Goal: Book appointment/travel/reservation

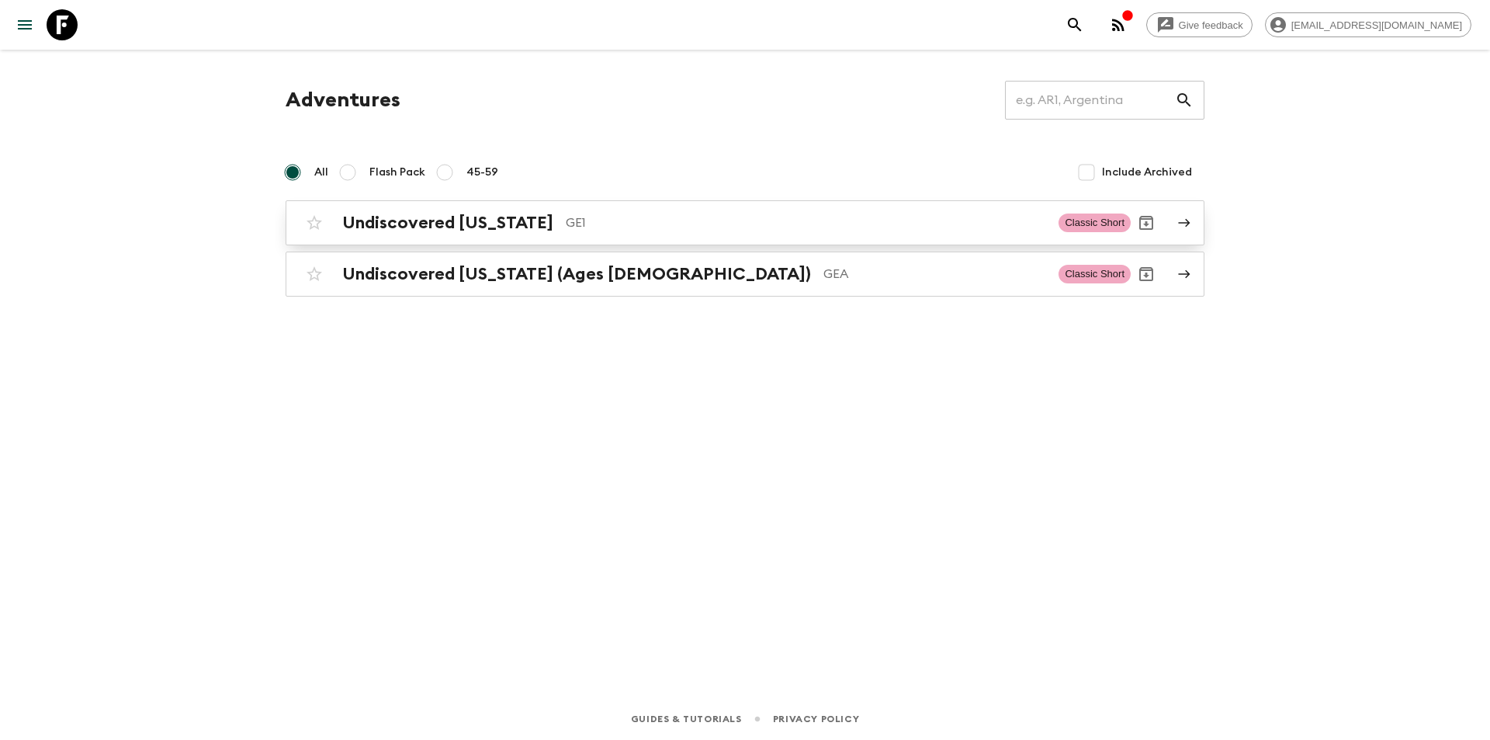
click at [429, 241] on link "Undiscovered [US_STATE] GE1 Classic Short" at bounding box center [745, 222] width 919 height 45
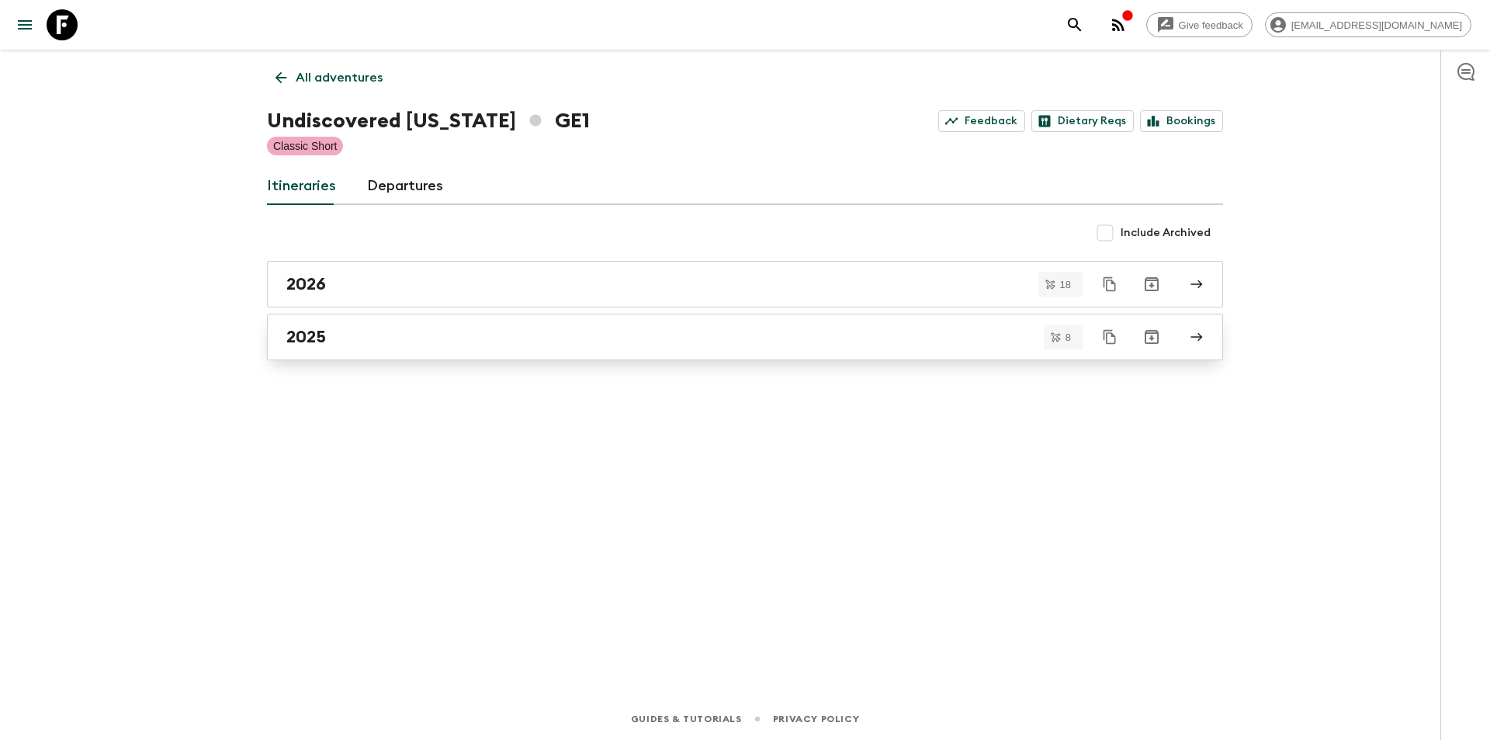
click at [376, 357] on link "2025" at bounding box center [745, 337] width 956 height 47
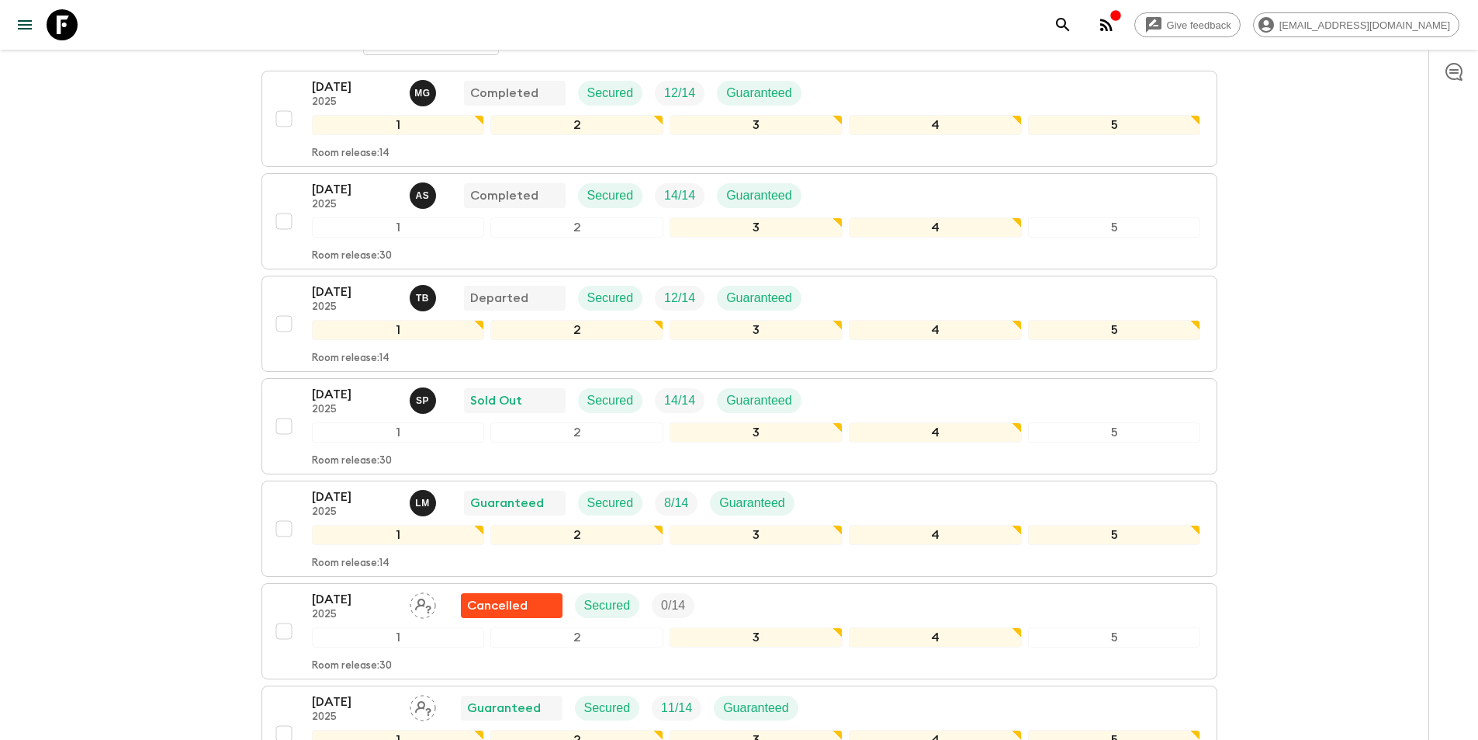
scroll to position [233, 0]
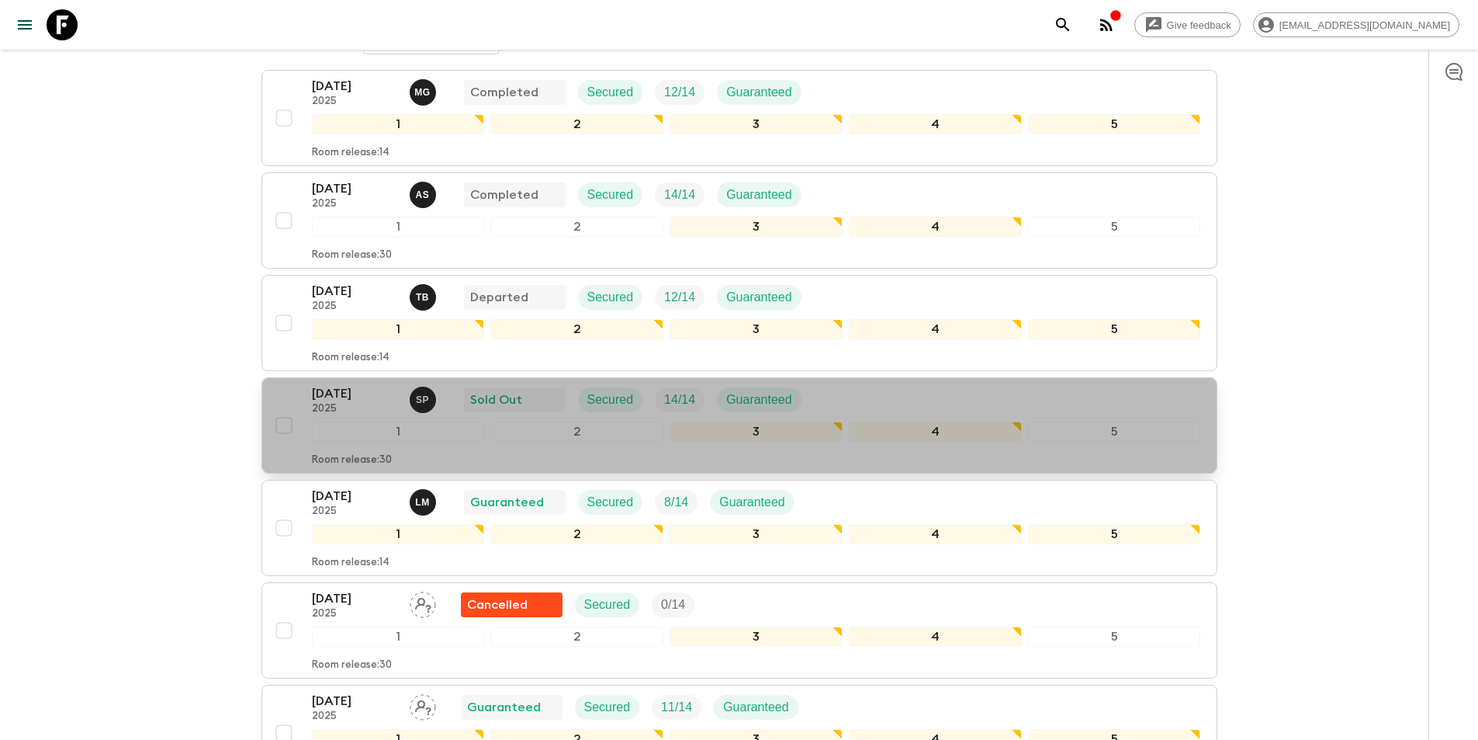
click at [343, 393] on p "[DATE]" at bounding box center [354, 393] width 85 height 19
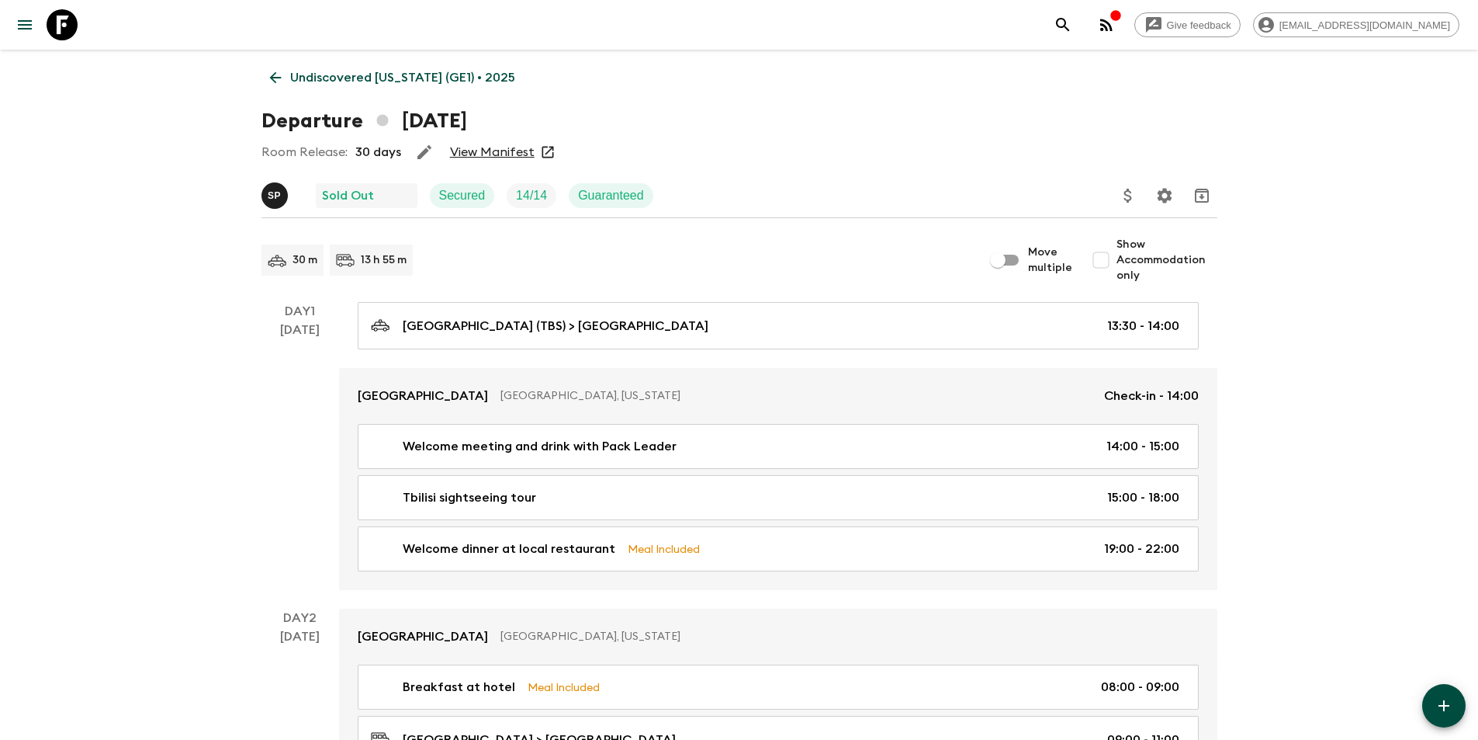
click at [495, 151] on link "View Manifest" at bounding box center [492, 152] width 85 height 16
